Goal: Find specific fact: Find contact information

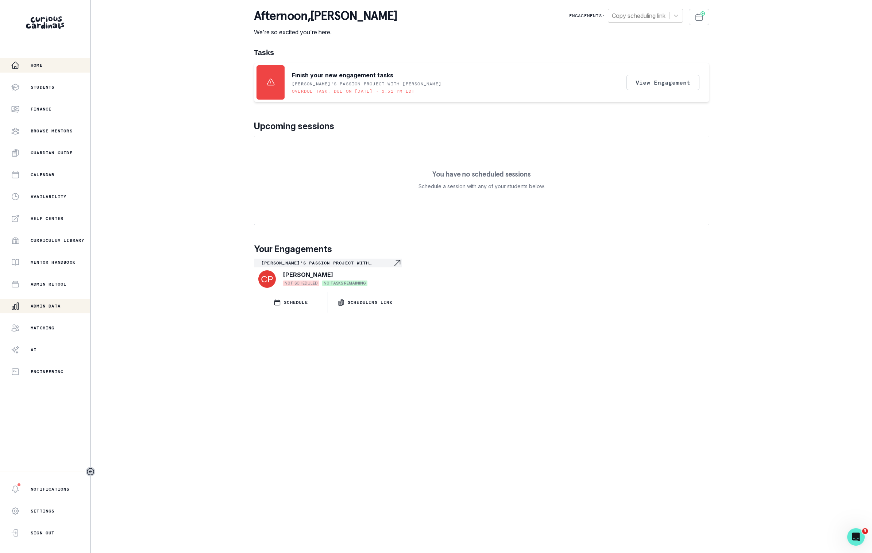
click at [63, 311] on button "Admin Data" at bounding box center [45, 306] width 90 height 15
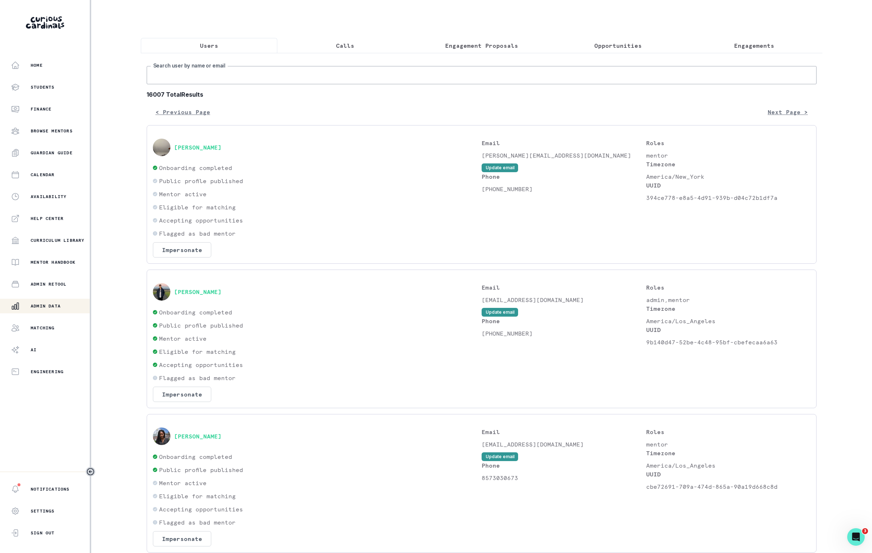
click at [294, 78] on input "Search user by name or email" at bounding box center [482, 75] width 670 height 18
type input "creed"
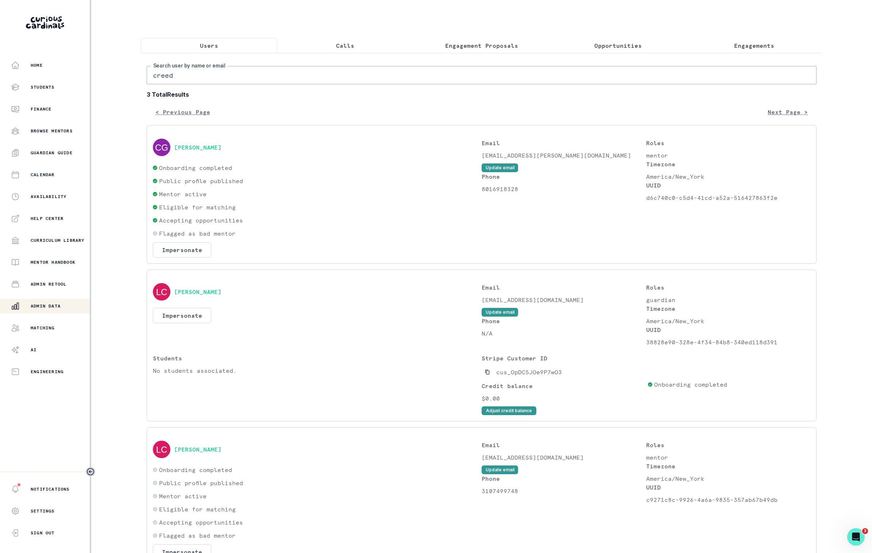
click at [492, 186] on p "8016918328" at bounding box center [564, 189] width 165 height 9
copy p "8016918328"
click at [281, 76] on input "creed" at bounding box center [482, 75] width 670 height 18
click at [280, 76] on input "creed" at bounding box center [482, 75] width 670 height 18
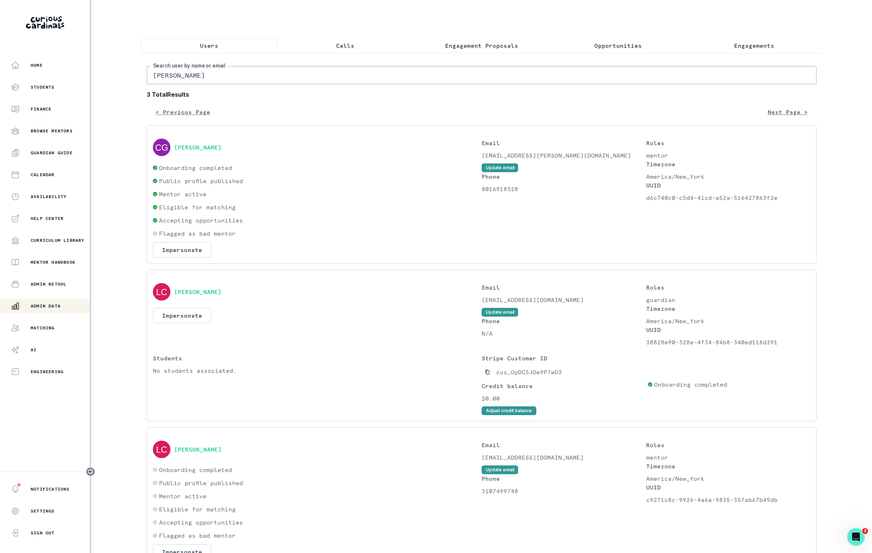
type input "[PERSON_NAME]"
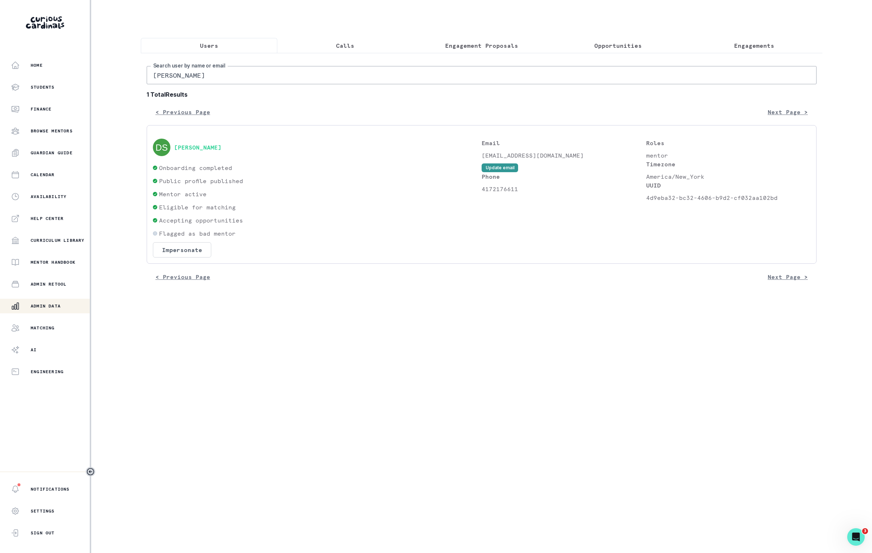
click at [500, 189] on p "4172176611" at bounding box center [564, 189] width 165 height 9
copy p "4172176611"
click at [164, 82] on input "[PERSON_NAME]" at bounding box center [482, 75] width 670 height 18
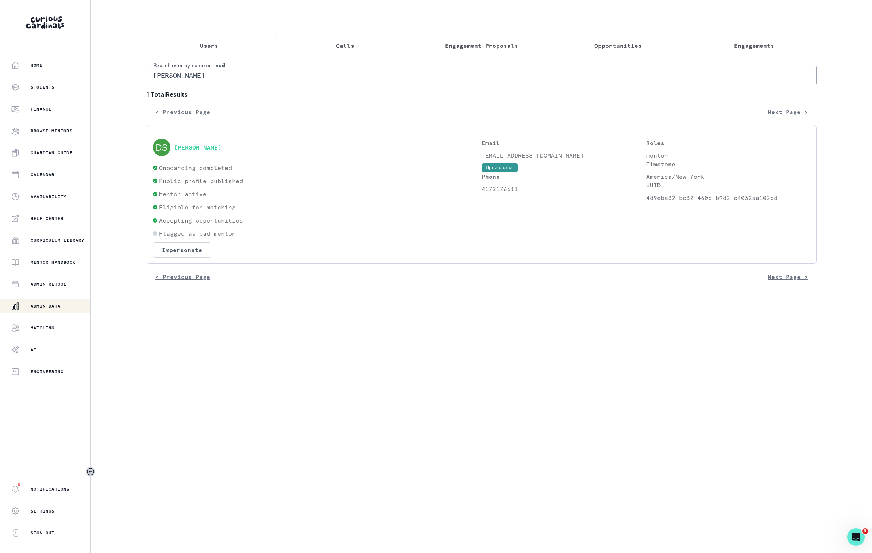
click at [164, 82] on input "[PERSON_NAME]" at bounding box center [482, 75] width 670 height 18
type input "creed"
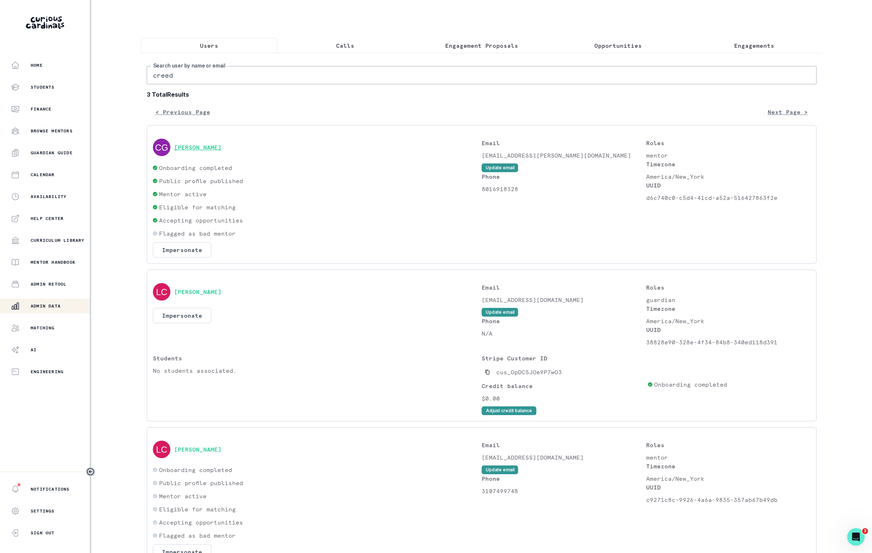
drag, startPoint x: 266, startPoint y: 154, endPoint x: 190, endPoint y: 149, distance: 75.7
click at [192, 149] on div "[PERSON_NAME]" at bounding box center [317, 148] width 329 height 18
